Goal: Browse casually: Explore the website without a specific task or goal

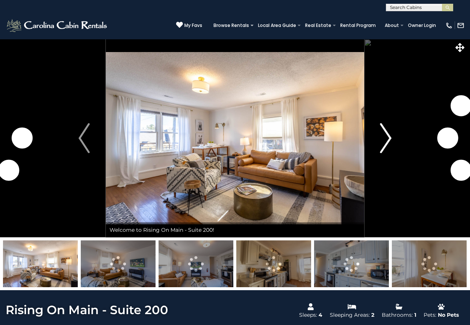
click at [383, 135] on img "Next" at bounding box center [385, 138] width 11 height 30
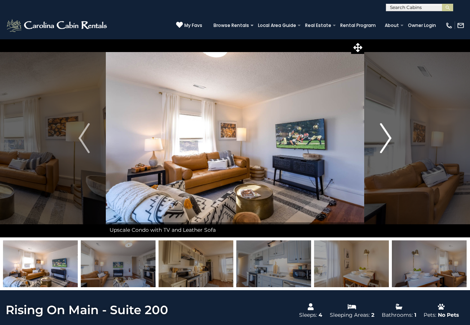
click at [384, 139] on img "Next" at bounding box center [385, 138] width 11 height 30
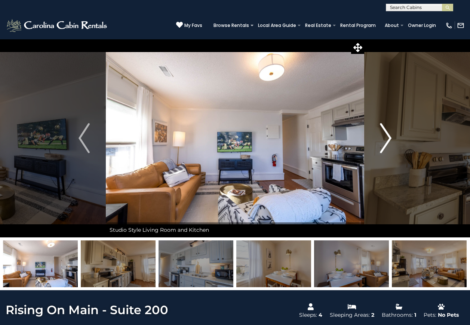
click at [384, 139] on img "Next" at bounding box center [385, 138] width 11 height 30
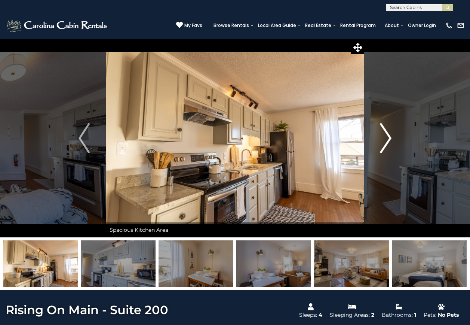
click at [384, 139] on img "Next" at bounding box center [385, 138] width 11 height 30
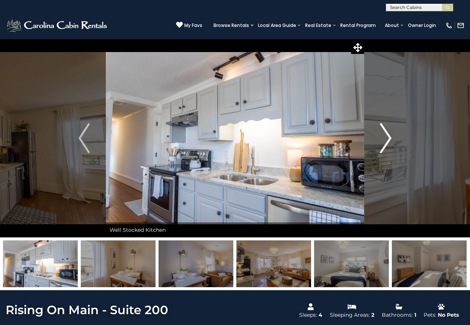
click at [384, 139] on img "Next" at bounding box center [385, 138] width 11 height 30
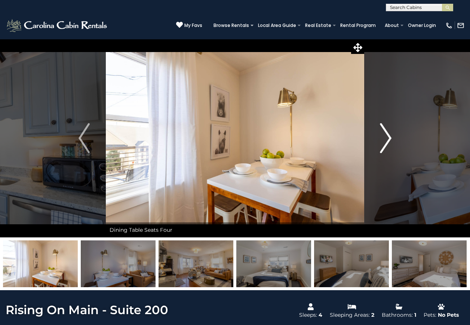
click at [384, 139] on img "Next" at bounding box center [385, 138] width 11 height 30
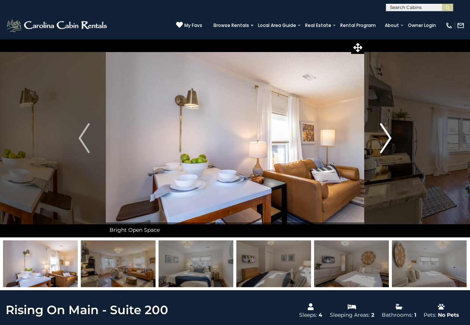
click at [384, 139] on img "Next" at bounding box center [385, 138] width 11 height 30
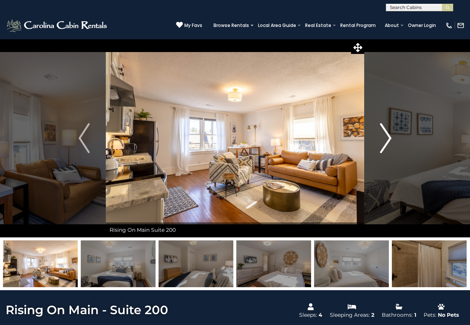
click at [384, 139] on img "Next" at bounding box center [385, 138] width 11 height 30
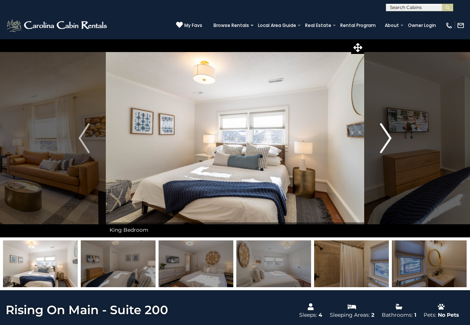
click at [384, 139] on img "Next" at bounding box center [385, 138] width 11 height 30
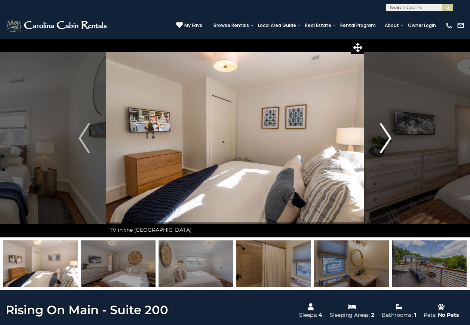
click at [384, 139] on img "Next" at bounding box center [385, 138] width 11 height 30
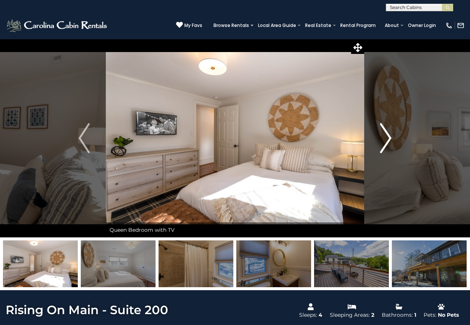
click at [384, 139] on img "Next" at bounding box center [385, 138] width 11 height 30
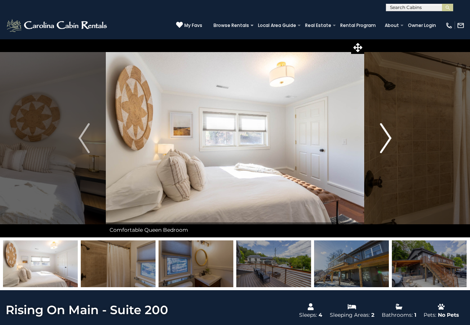
click at [384, 139] on img "Next" at bounding box center [385, 138] width 11 height 30
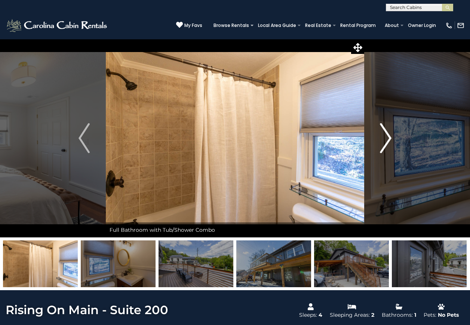
click at [384, 139] on img "Next" at bounding box center [385, 138] width 11 height 30
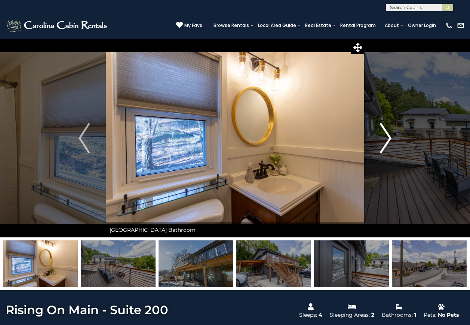
click at [384, 139] on img "Next" at bounding box center [385, 138] width 11 height 30
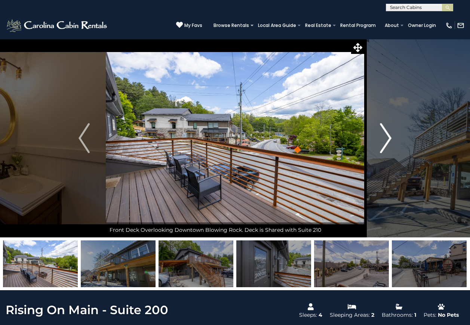
click at [383, 140] on img "Next" at bounding box center [385, 138] width 11 height 30
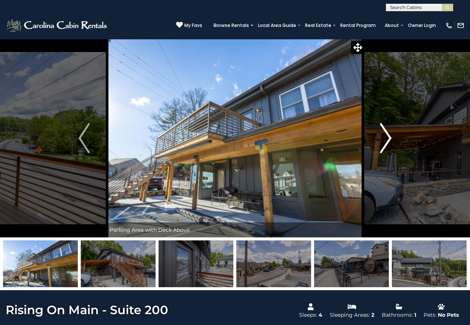
click at [383, 140] on img "Next" at bounding box center [385, 138] width 11 height 30
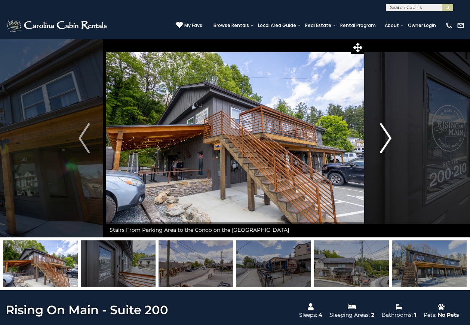
click at [383, 140] on img "Next" at bounding box center [385, 138] width 11 height 30
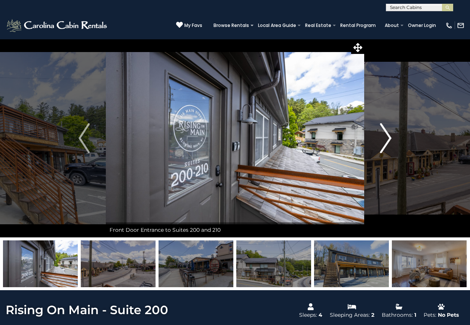
click at [383, 140] on img "Next" at bounding box center [385, 138] width 11 height 30
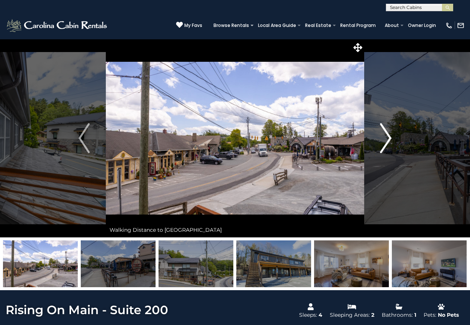
click at [383, 140] on img "Next" at bounding box center [385, 138] width 11 height 30
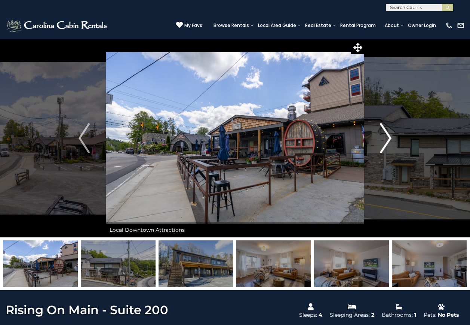
click at [383, 140] on img "Next" at bounding box center [385, 138] width 11 height 30
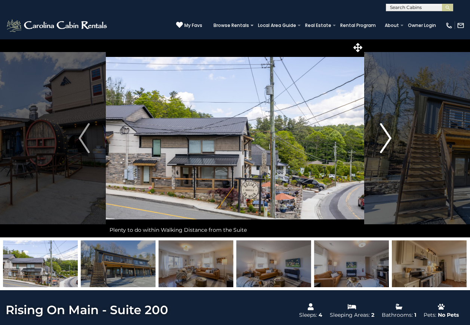
click at [383, 140] on img "Next" at bounding box center [385, 138] width 11 height 30
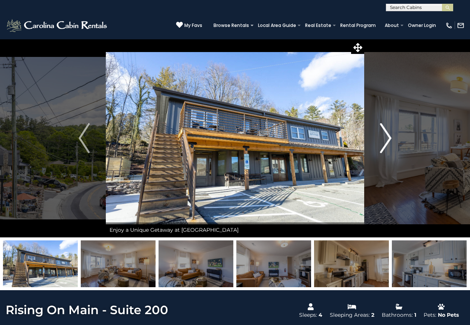
click at [383, 140] on img "Next" at bounding box center [385, 138] width 11 height 30
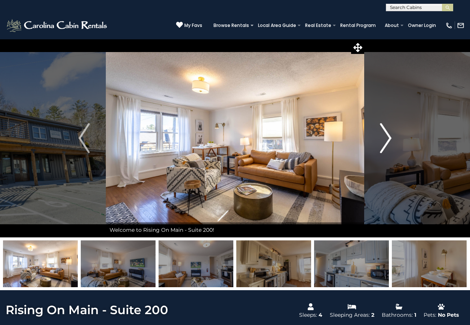
click at [383, 140] on img "Next" at bounding box center [385, 138] width 11 height 30
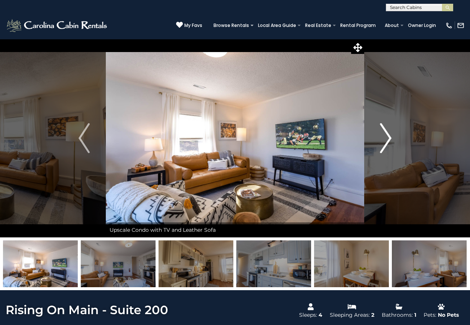
click at [383, 140] on img "Next" at bounding box center [385, 138] width 11 height 30
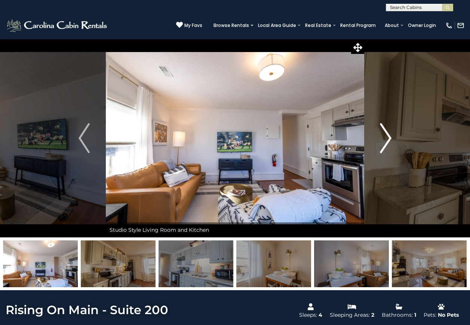
click at [386, 137] on img "Next" at bounding box center [385, 138] width 11 height 30
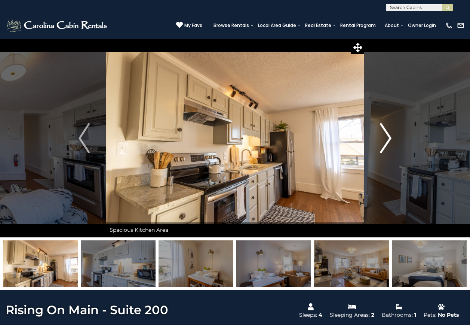
click at [386, 137] on img "Next" at bounding box center [385, 138] width 11 height 30
